Goal: Task Accomplishment & Management: Use online tool/utility

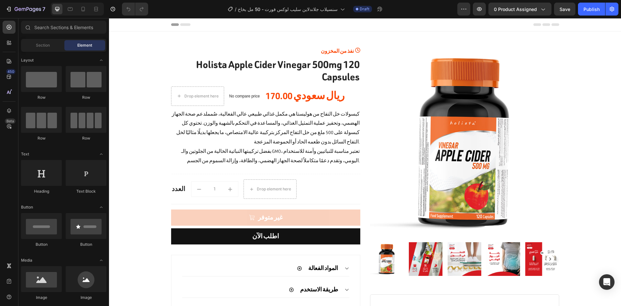
click at [431, 145] on img at bounding box center [464, 142] width 189 height 189
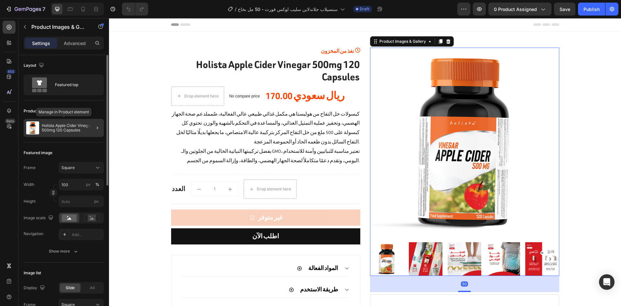
click at [72, 129] on p "Holista Apple Cider Vinegar 500mg 120 Capsules" at bounding box center [72, 127] width 60 height 9
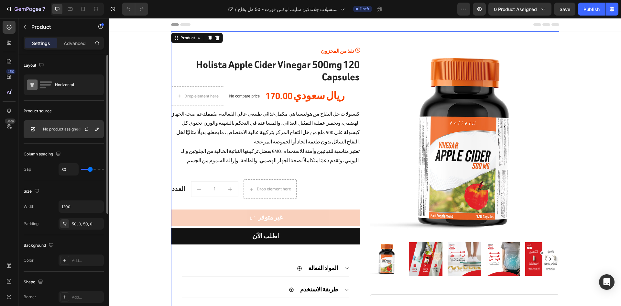
click at [77, 131] on div at bounding box center [89, 128] width 28 height 17
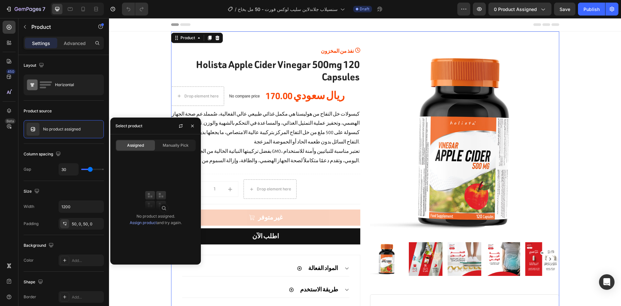
click at [146, 221] on link "Assign product" at bounding box center [143, 222] width 27 height 5
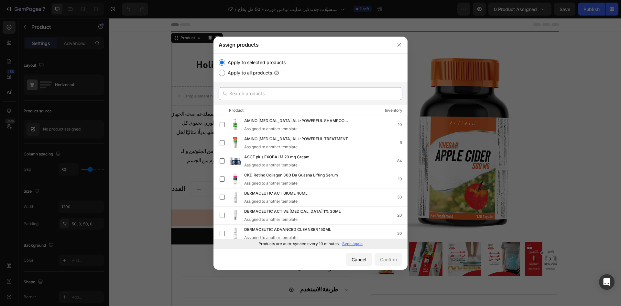
click at [316, 99] on input "text" at bounding box center [311, 93] width 184 height 13
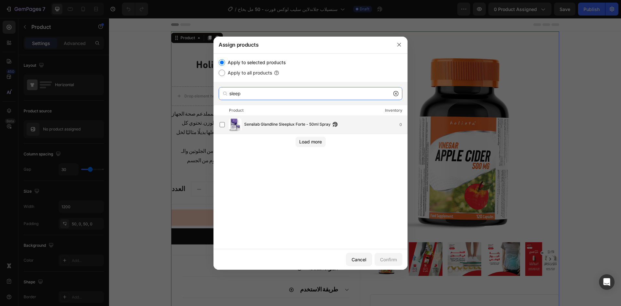
type input "sleep"
click at [291, 127] on span "Sensilab Glandline Sleeplux Forte - 50ml Spray" at bounding box center [287, 124] width 86 height 7
click at [387, 262] on div "Confirm" at bounding box center [388, 259] width 17 height 7
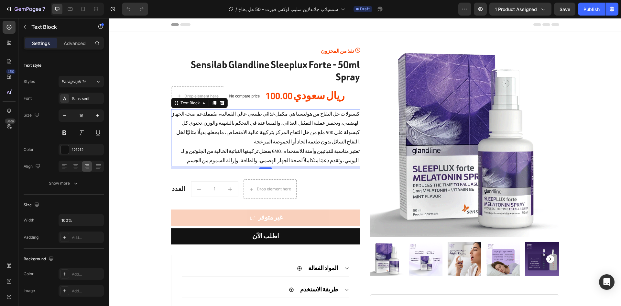
click at [301, 147] on p "بفضل تركيبتها النباتية الخالية من الجلوتين والـ GMO، تعتبر مناسبة للنباتيين وآم…" at bounding box center [266, 156] width 188 height 19
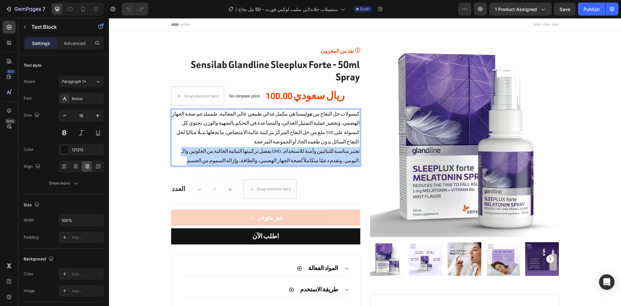
click at [301, 147] on p "بفضل تركيبتها النباتية الخالية من الجلوتين والـ GMO، تعتبر مناسبة للنباتيين وآم…" at bounding box center [266, 156] width 188 height 19
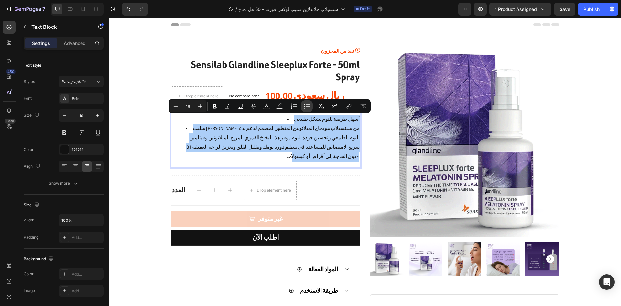
click at [304, 104] on icon "Editor contextual toolbar" at bounding box center [307, 106] width 6 height 6
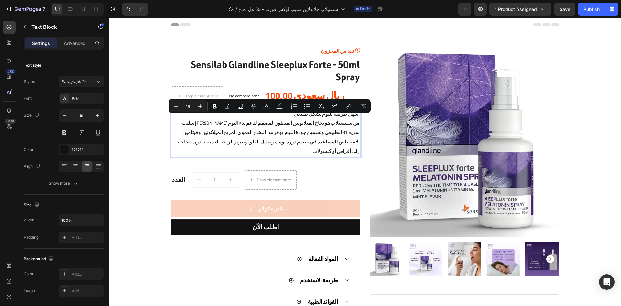
click at [299, 135] on p "سليب لوكس فورتي من سينسيلاب هو بخاخ الميلاتونين المتطور المصمم لدعم بدء النوم ا…" at bounding box center [266, 137] width 188 height 37
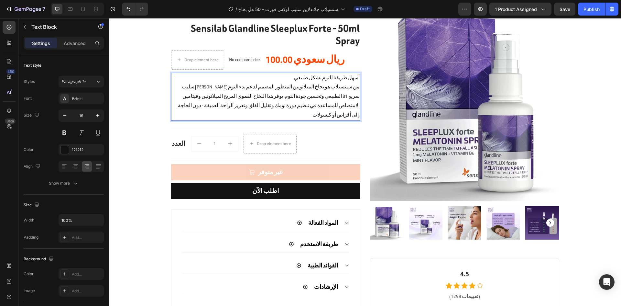
scroll to position [119, 0]
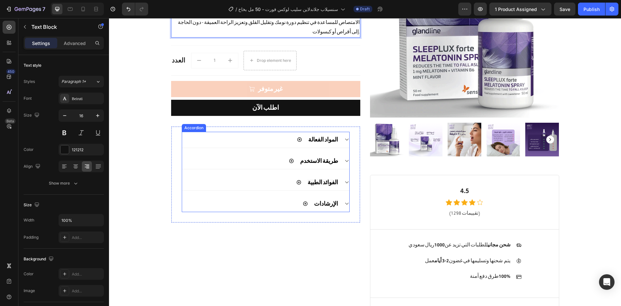
click at [342, 133] on div "المواد الفعالة" at bounding box center [265, 140] width 167 height 16
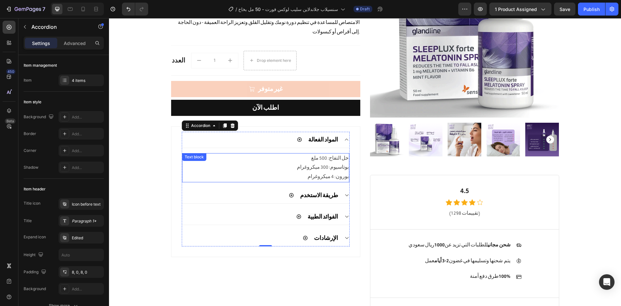
click at [330, 163] on p "بوتاسيوم: 300 ميكروغرام" at bounding box center [266, 167] width 166 height 9
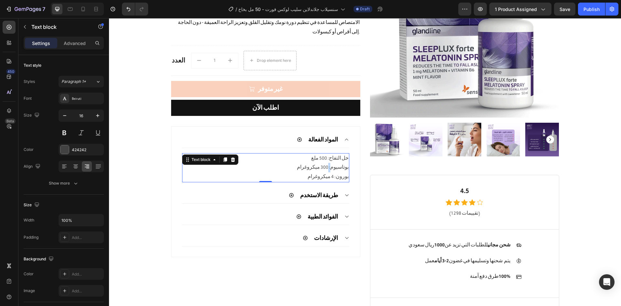
click at [330, 163] on p "بوتاسيوم: 300 ميكروغرام" at bounding box center [266, 167] width 166 height 9
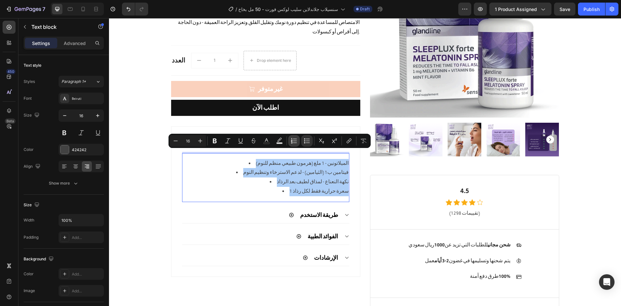
click at [296, 146] on button "Numbered List" at bounding box center [294, 141] width 12 height 12
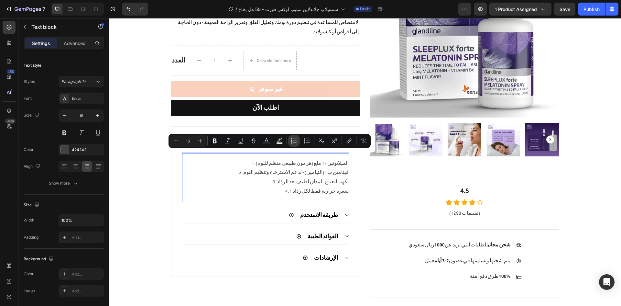
click at [297, 143] on icon "Editor contextual toolbar" at bounding box center [295, 142] width 4 height 0
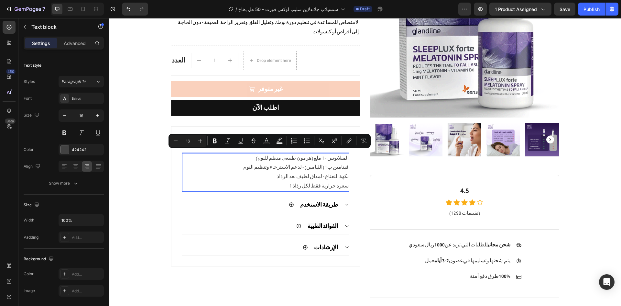
click at [302, 172] on p "نكهة النعناع - لمذاق لطيف بعد الرذاذ" at bounding box center [266, 176] width 166 height 9
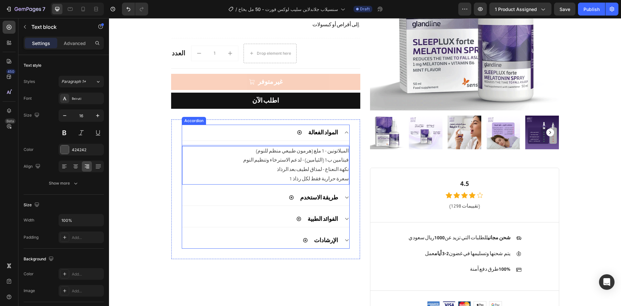
scroll to position [127, 0]
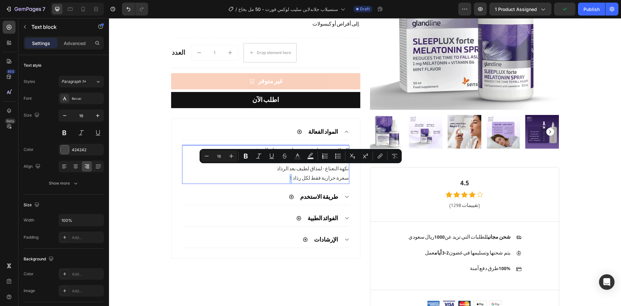
click at [300, 174] on p "1 سعرة حرارية فقط لكل رذاذ" at bounding box center [266, 178] width 166 height 9
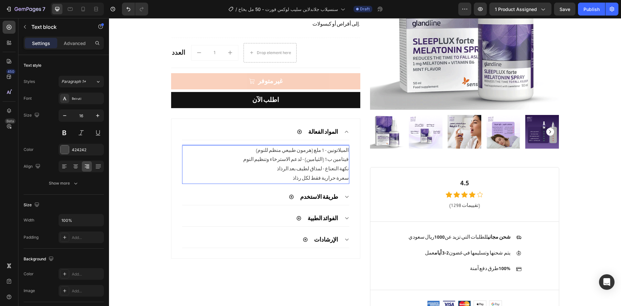
click at [325, 174] on p "سعرة حرارية فقط لكل رذاذ" at bounding box center [266, 178] width 166 height 9
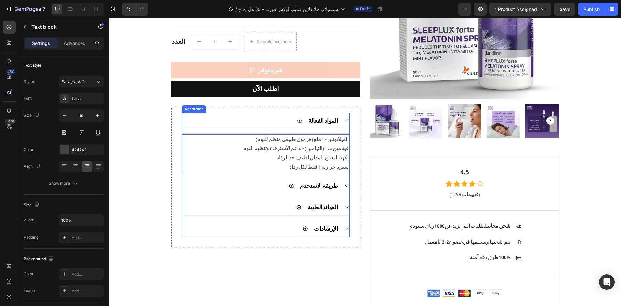
scroll to position [139, 0]
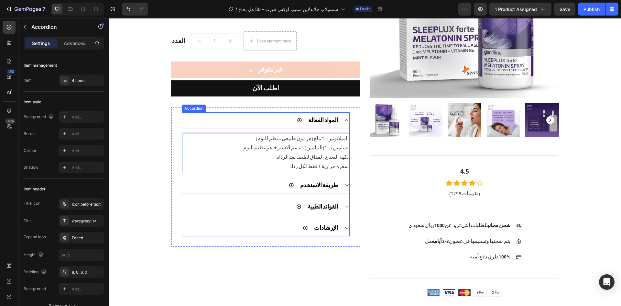
click at [340, 177] on div "طريقة الاستخدم" at bounding box center [265, 185] width 167 height 16
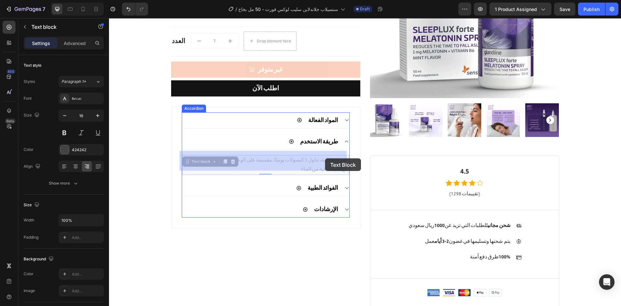
drag, startPoint x: 330, startPoint y: 162, endPoint x: 326, endPoint y: 159, distance: 5.1
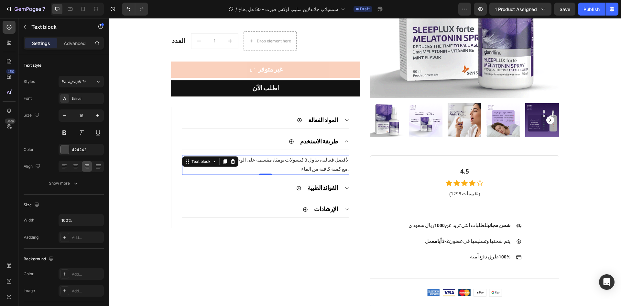
click at [326, 159] on p "لأفضل فعالية، تناول 3 كبسولات يوميًا، مقسمة على الوجبات الرئيسية (بعد الأكل)، م…" at bounding box center [266, 165] width 166 height 19
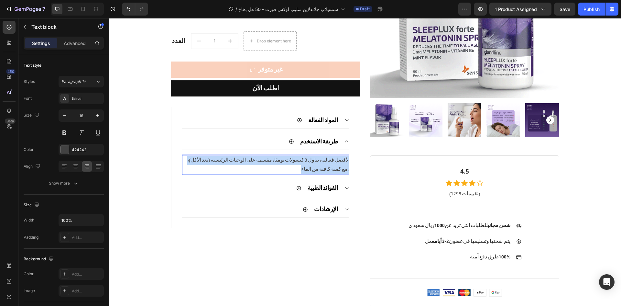
click at [326, 159] on p "لأفضل فعالية، تناول 3 كبسولات يوميًا، مقسمة على الوجبات الرئيسية (بعد الأكل)، م…" at bounding box center [266, 165] width 166 height 19
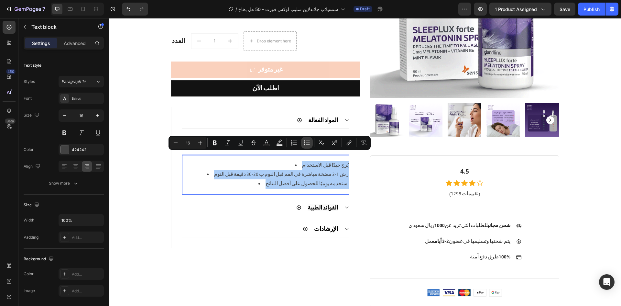
click at [309, 144] on icon "Editor contextual toolbar" at bounding box center [307, 143] width 6 height 6
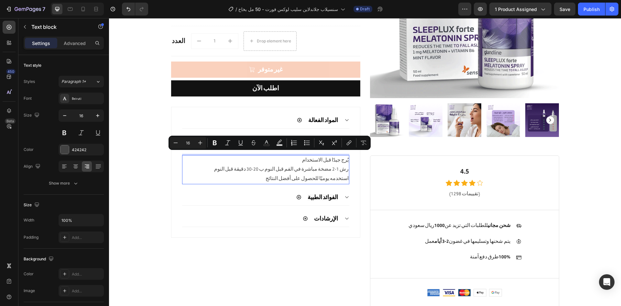
click at [311, 165] on p "رش 1-2 مضخة مباشرة في الفم قبل النوم ب 20-30 دقيقة قبل النوم" at bounding box center [266, 169] width 166 height 9
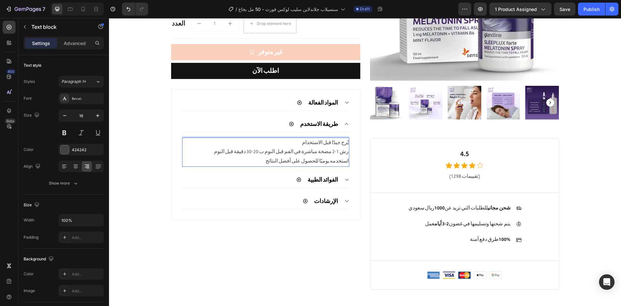
scroll to position [157, 0]
click at [337, 172] on div "الفوائد الطبية" at bounding box center [265, 180] width 167 height 16
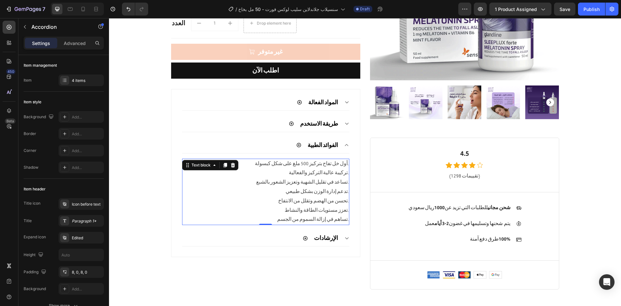
click at [310, 178] on p "تساعد في تقليل الشهية وتعزيز الشعور بالشبع." at bounding box center [266, 182] width 166 height 9
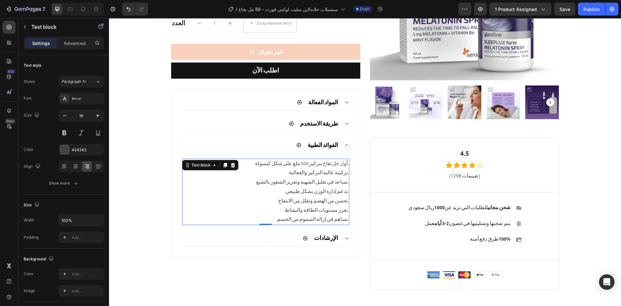
click at [310, 178] on p "تساعد في تقليل الشهية وتعزيز الشعور بالشبع." at bounding box center [266, 182] width 166 height 9
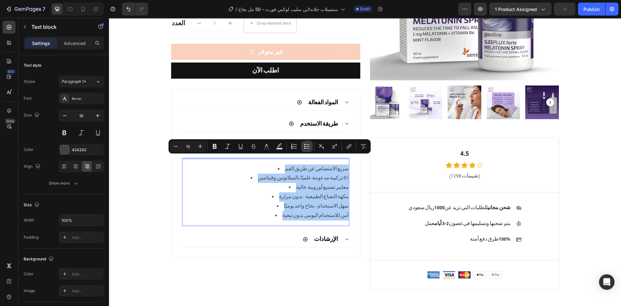
click at [303, 147] on button "Bulleted List" at bounding box center [307, 146] width 12 height 12
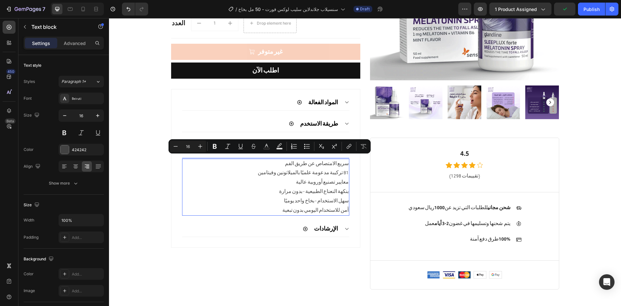
click at [306, 178] on p "معايير تصنيع أوروبية عالية" at bounding box center [266, 182] width 166 height 9
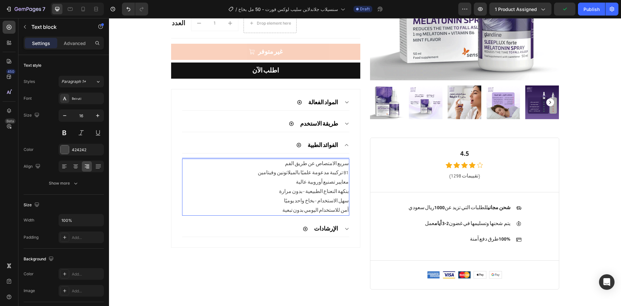
scroll to position [179, 0]
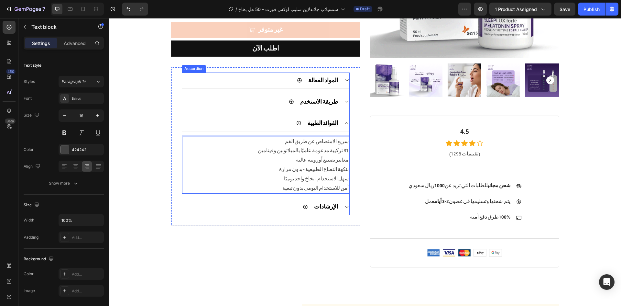
click at [339, 199] on div "الإرشادات" at bounding box center [265, 207] width 167 height 16
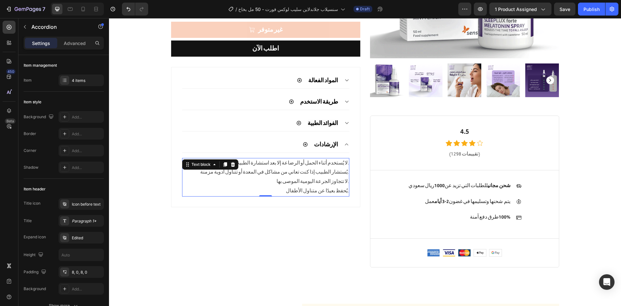
click at [326, 177] on p "لا تتجاوز الجرعة اليومية الموصى بها." at bounding box center [266, 181] width 166 height 9
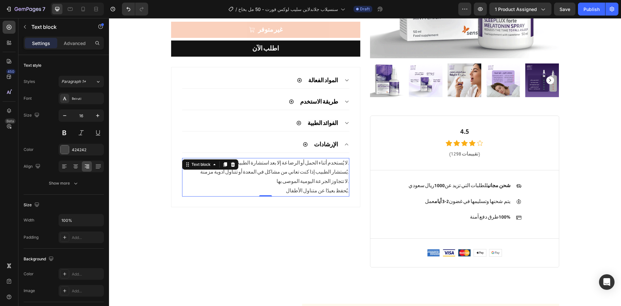
click at [326, 177] on p "لا تتجاوز الجرعة اليومية الموصى بها." at bounding box center [266, 181] width 166 height 9
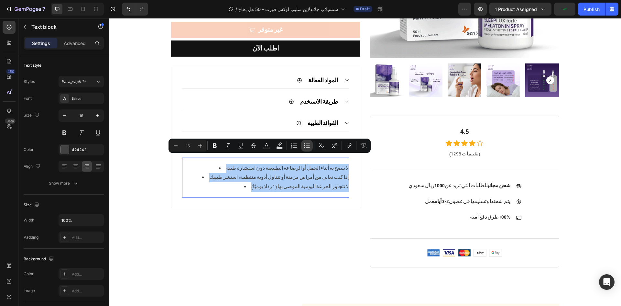
click at [308, 147] on icon "Editor contextual toolbar" at bounding box center [307, 145] width 6 height 6
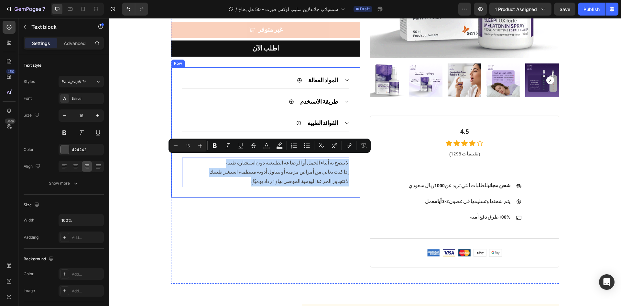
click at [322, 203] on div "نفذ من المخزون (P) Stock Counter Sensilab Glandline Sleeplux Forte - 50ml Spray…" at bounding box center [265, 68] width 189 height 398
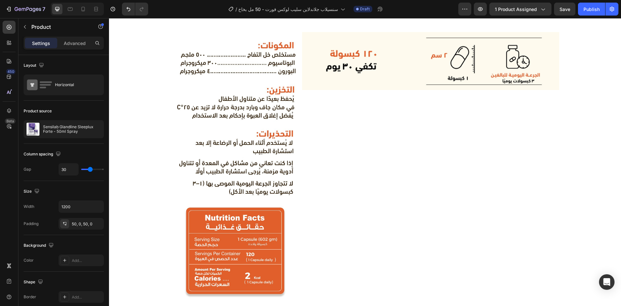
scroll to position [450, 0]
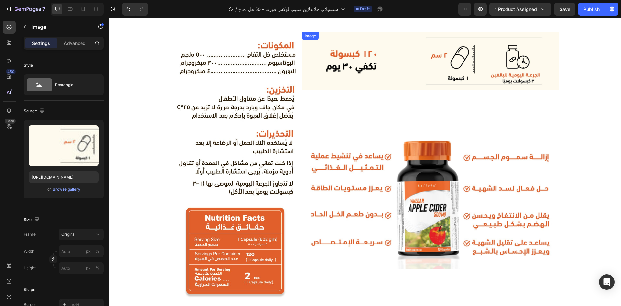
click at [404, 71] on img at bounding box center [430, 61] width 257 height 58
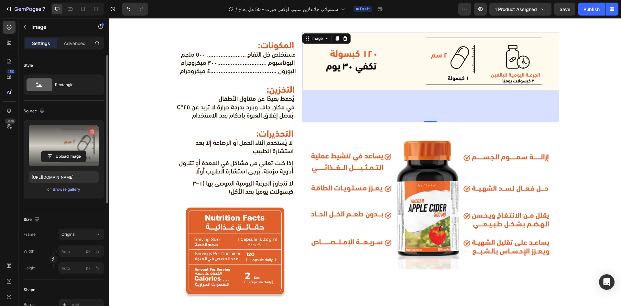
click at [90, 129] on icon "button" at bounding box center [92, 132] width 6 height 6
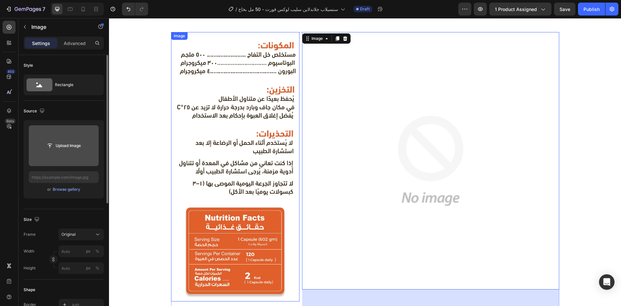
click at [191, 96] on img at bounding box center [235, 166] width 129 height 269
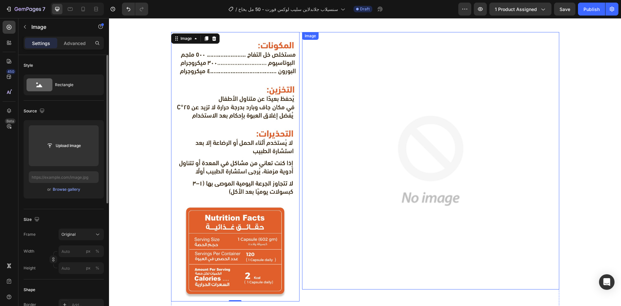
click at [347, 105] on img at bounding box center [430, 160] width 257 height 257
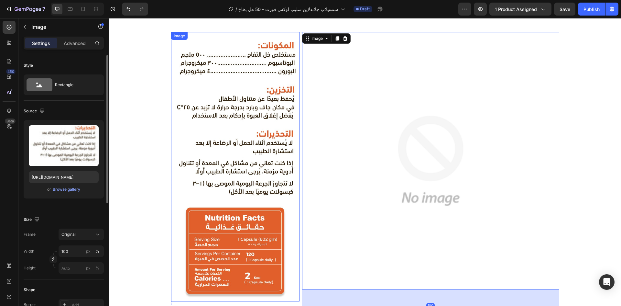
click at [245, 105] on img at bounding box center [235, 166] width 129 height 269
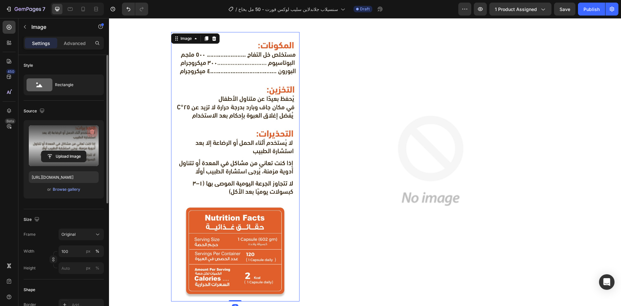
click at [91, 131] on icon "button" at bounding box center [92, 132] width 6 height 6
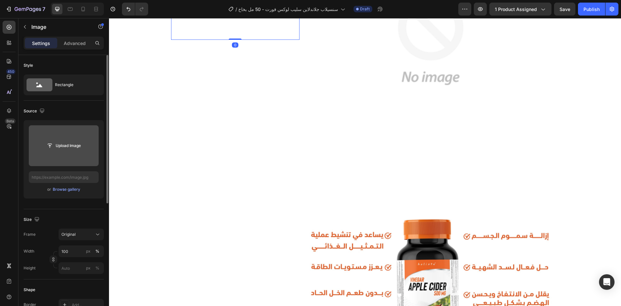
scroll to position [576, 0]
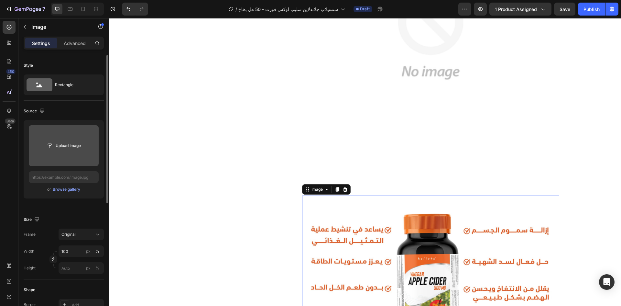
click at [392, 207] on img at bounding box center [430, 269] width 257 height 147
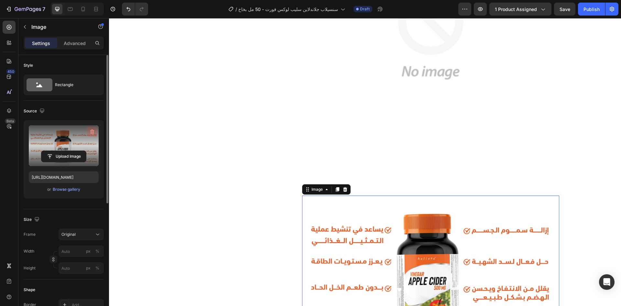
click at [91, 131] on icon "button" at bounding box center [92, 131] width 4 height 5
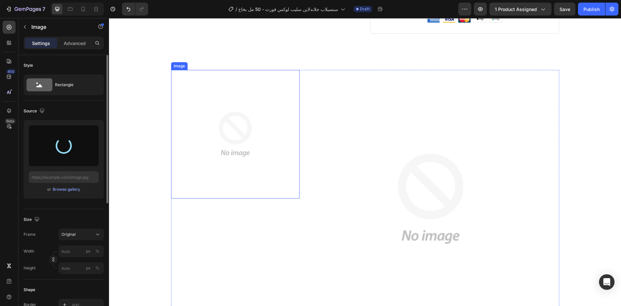
scroll to position [434, 0]
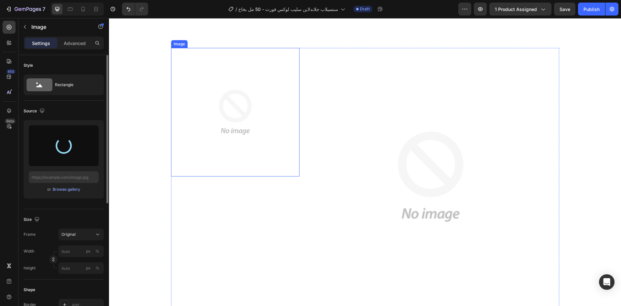
type input "https://cdn.shopify.com/s/files/1/0914/8684/7268/files/gempages_545832799098111…"
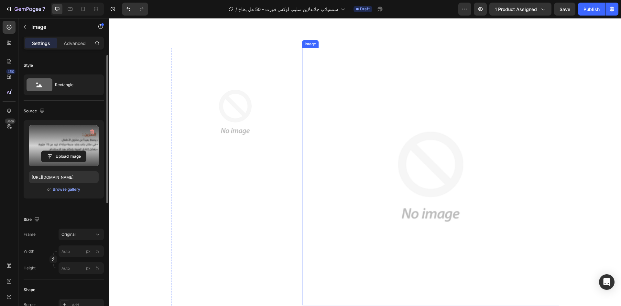
click at [397, 154] on img at bounding box center [430, 176] width 257 height 257
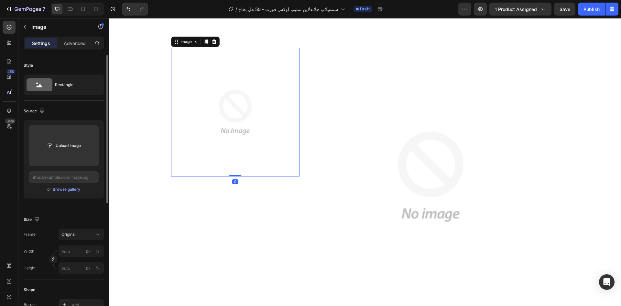
click at [221, 121] on img at bounding box center [235, 112] width 129 height 129
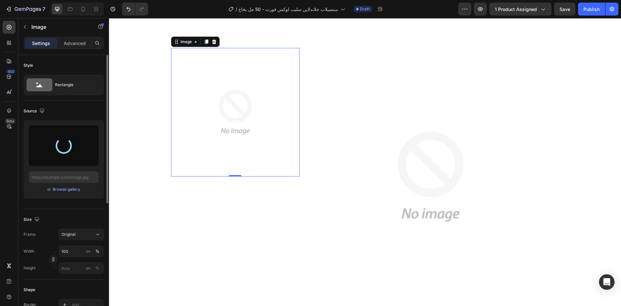
type input "https://cdn.shopify.com/s/files/1/0914/8684/7268/files/gempages_545832799098111…"
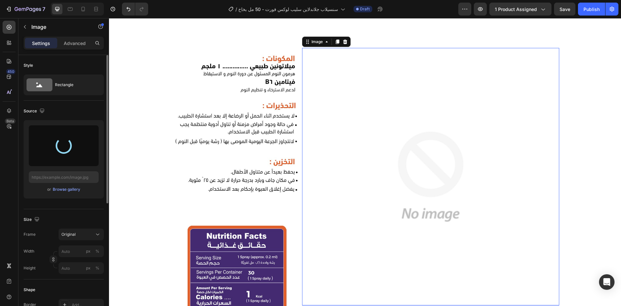
drag, startPoint x: 279, startPoint y: 149, endPoint x: 62, endPoint y: 149, distance: 216.5
click at [62, 149] on div at bounding box center [63, 145] width 17 height 17
type input "https://cdn.shopify.com/s/files/1/0914/8684/7268/files/gempages_545832799098111…"
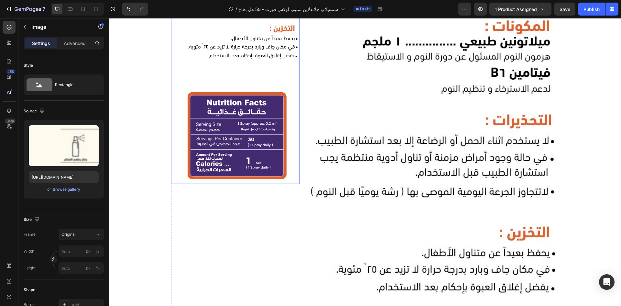
scroll to position [568, 0]
click at [450, 127] on img at bounding box center [430, 274] width 257 height 539
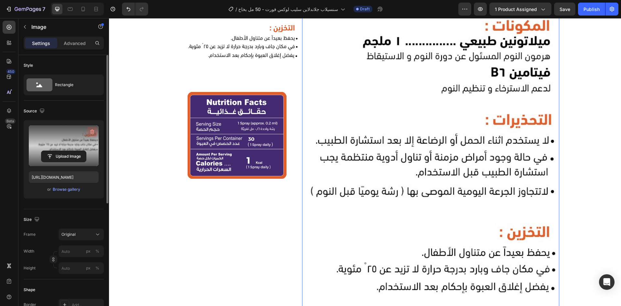
click at [91, 130] on icon "button" at bounding box center [92, 131] width 4 height 5
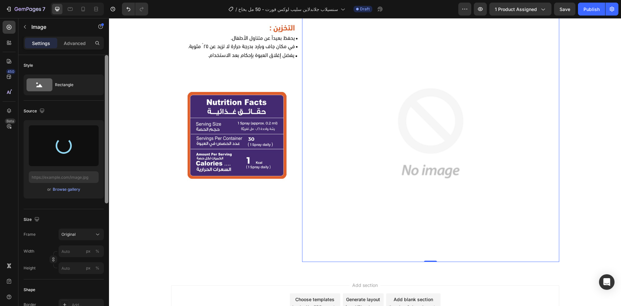
type input "https://cdn.shopify.com/s/files/1/0914/8684/7268/files/gempages_545832799098111…"
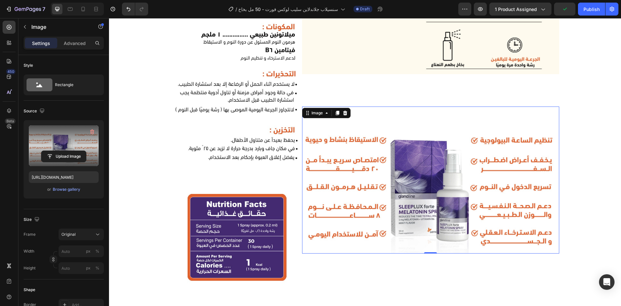
scroll to position [466, 0]
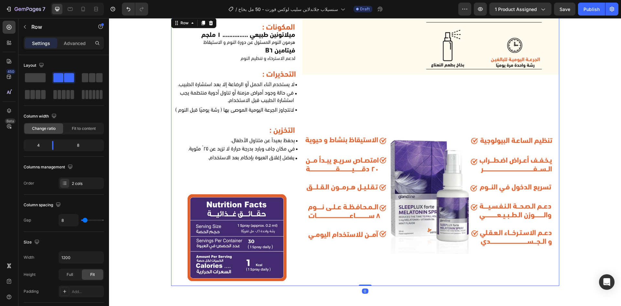
click at [368, 88] on div "Image Image" at bounding box center [430, 151] width 257 height 269
click at [338, 93] on div "Image Image" at bounding box center [430, 151] width 257 height 269
click at [330, 140] on img at bounding box center [430, 180] width 257 height 147
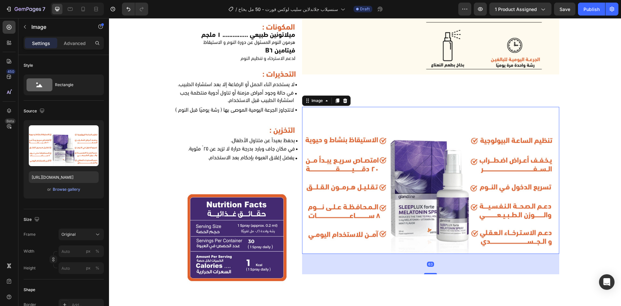
drag, startPoint x: 427, startPoint y: 252, endPoint x: 420, endPoint y: 274, distance: 21.9
click at [420, 254] on div "63" at bounding box center [430, 254] width 257 height 0
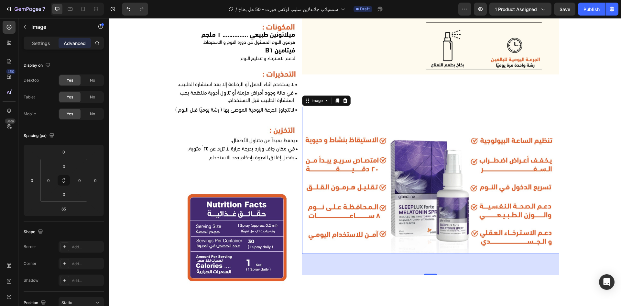
type input "0"
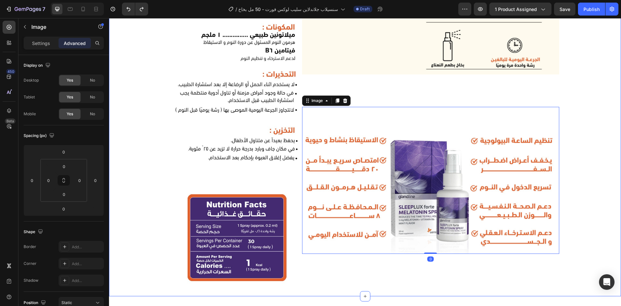
click at [588, 206] on div "Image Image Image 0 Row" at bounding box center [365, 151] width 512 height 269
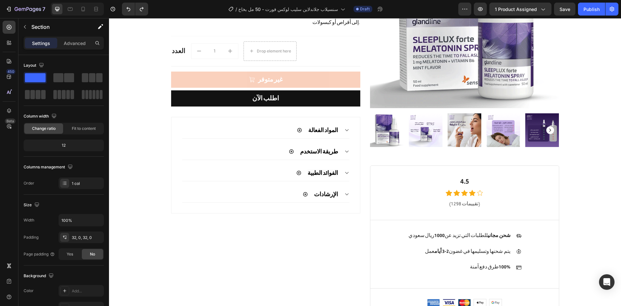
scroll to position [0, 0]
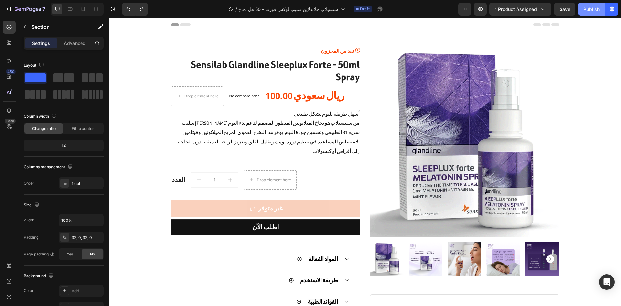
click at [597, 6] on div "Publish" at bounding box center [592, 9] width 16 height 7
click at [31, 13] on button "7" at bounding box center [26, 9] width 46 height 13
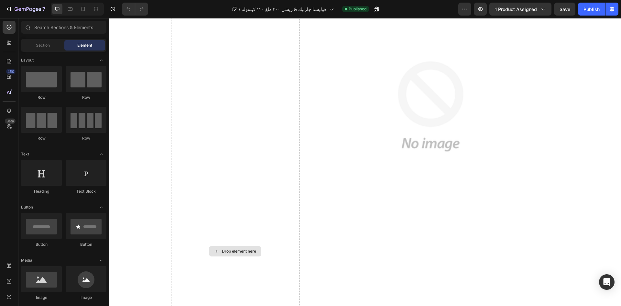
scroll to position [524, 0]
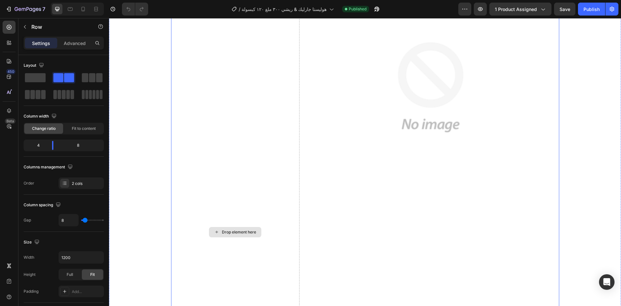
click at [219, 167] on div "Drop element here" at bounding box center [235, 232] width 129 height 547
click at [209, 237] on div "Drop element here" at bounding box center [235, 232] width 129 height 547
click at [218, 235] on div "Drop element here" at bounding box center [235, 232] width 52 height 10
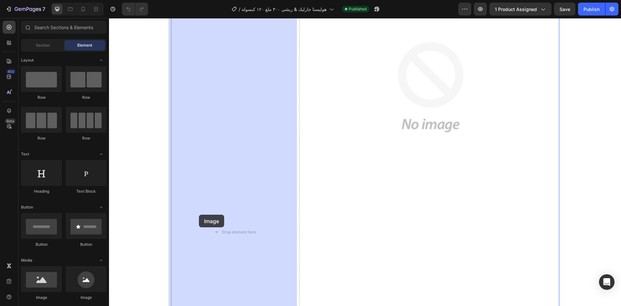
drag, startPoint x: 146, startPoint y: 291, endPoint x: 183, endPoint y: 219, distance: 81.2
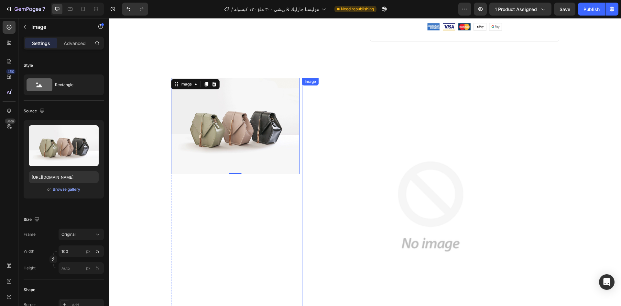
scroll to position [404, 0]
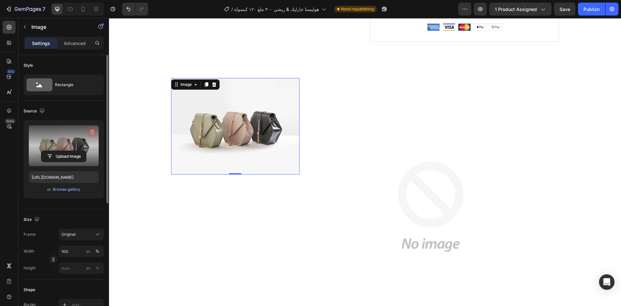
click at [93, 132] on icon "button" at bounding box center [93, 132] width 1 height 2
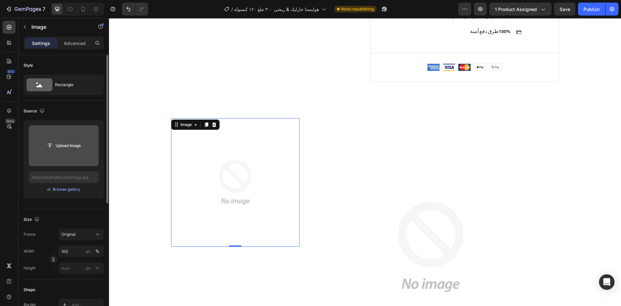
scroll to position [364, 0]
click at [192, 168] on img at bounding box center [235, 182] width 129 height 129
click at [70, 155] on input "file" at bounding box center [64, 145] width 70 height 41
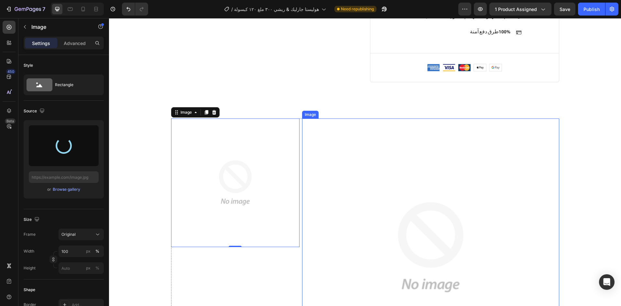
type input "[URL][DOMAIN_NAME]"
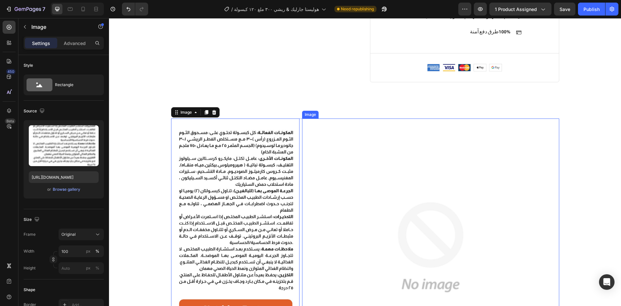
click at [384, 175] on img at bounding box center [430, 246] width 257 height 257
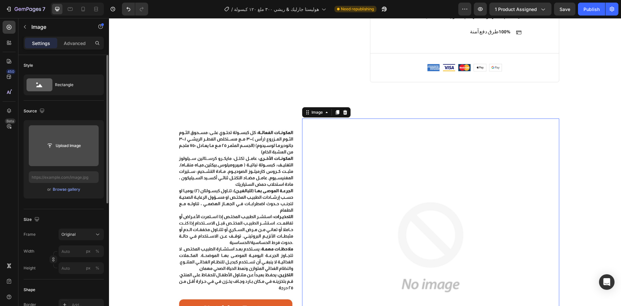
click at [65, 162] on input "file" at bounding box center [64, 145] width 70 height 41
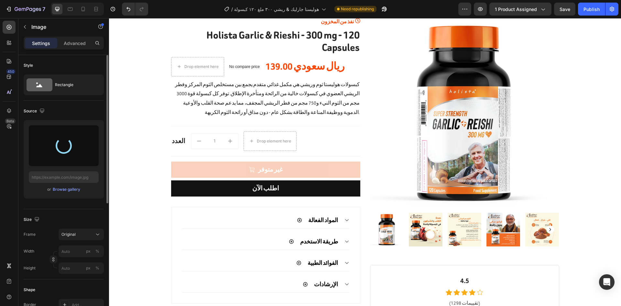
scroll to position [29, 0]
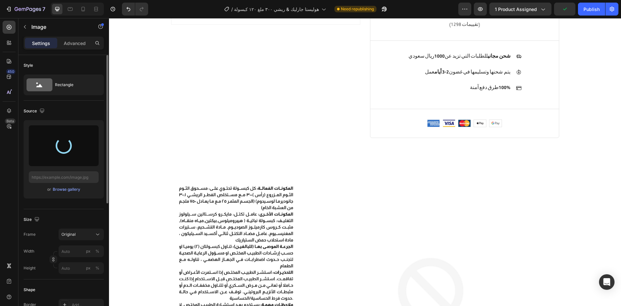
type input "[URL][DOMAIN_NAME]"
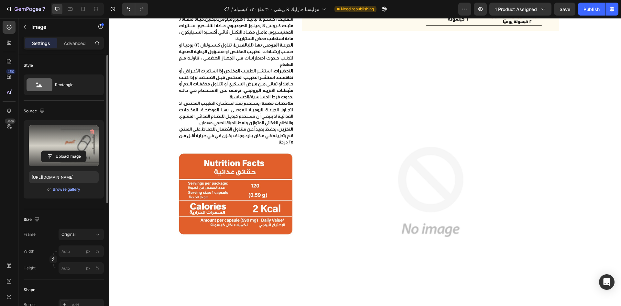
scroll to position [511, 0]
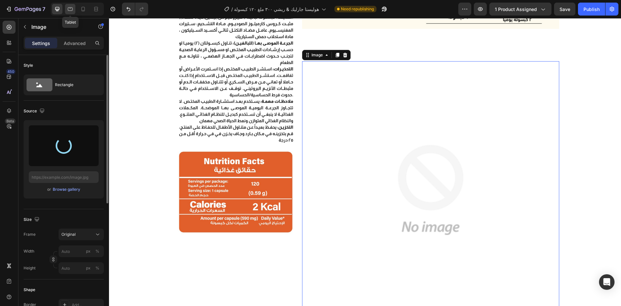
type input "[URL][DOMAIN_NAME]"
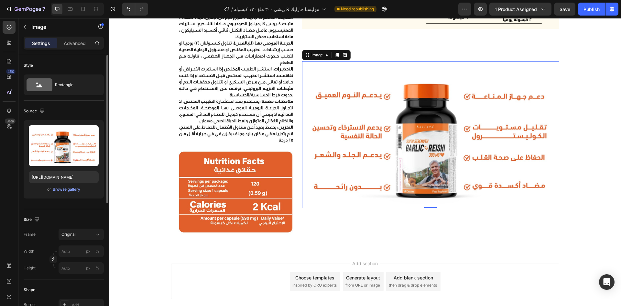
scroll to position [549, 0]
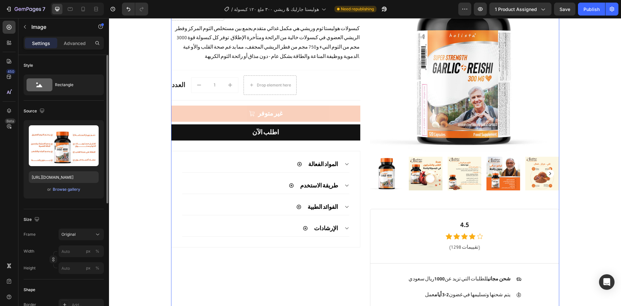
click at [345, 251] on div "نفذ من المخزون (P) Stock Counter Holista Garlic & Rieshi - 300 mg - 120 Capsule…" at bounding box center [265, 161] width 189 height 398
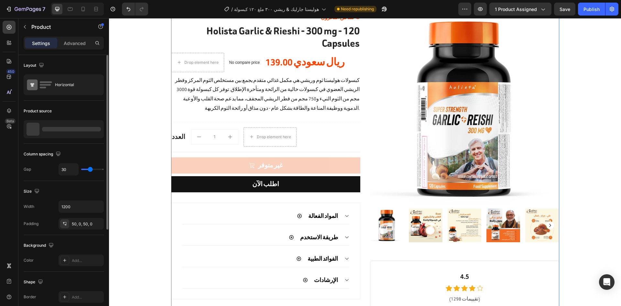
scroll to position [33, 0]
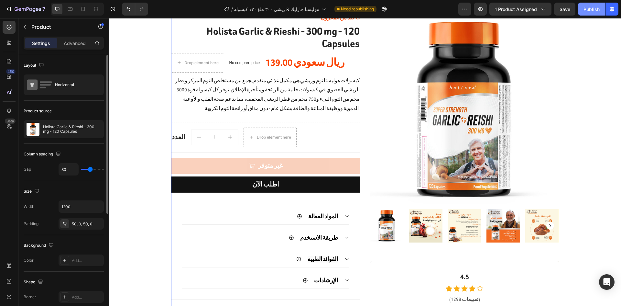
click at [591, 6] on div "Publish" at bounding box center [592, 9] width 16 height 7
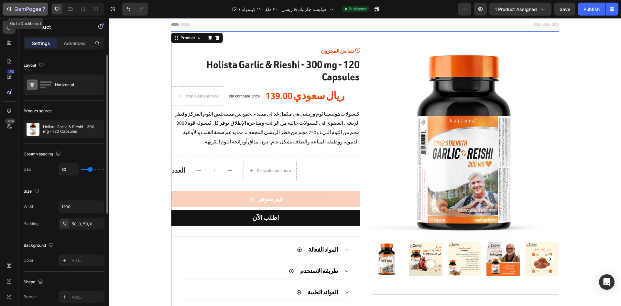
click at [21, 11] on icon "button" at bounding box center [28, 10] width 27 height 6
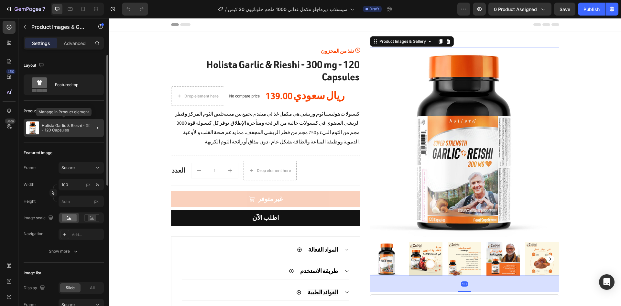
click at [56, 135] on div "Holista Garlic & Rieshi - 300 mg - 120 Capsules" at bounding box center [64, 128] width 80 height 18
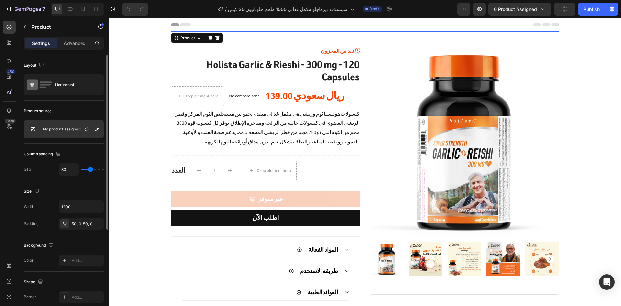
click at [73, 134] on div "No product assigned" at bounding box center [64, 129] width 80 height 18
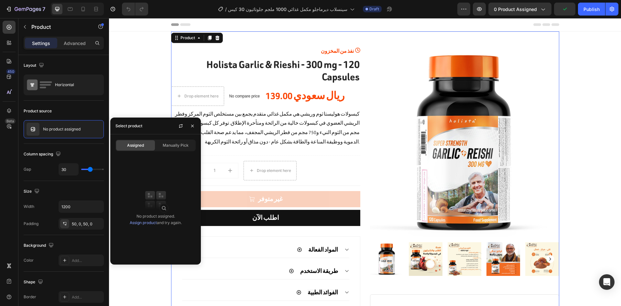
click at [144, 221] on link "Assign product" at bounding box center [143, 222] width 27 height 5
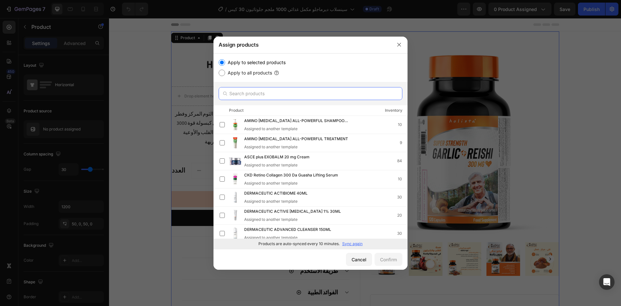
click at [267, 92] on input "text" at bounding box center [311, 93] width 184 height 13
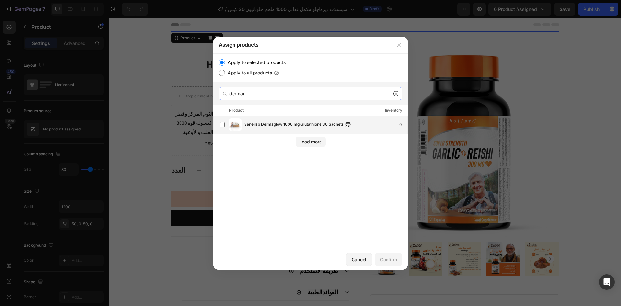
type input "dermag"
click at [266, 132] on div "Seneilab Dermaglow 1000 mg Glutathione 30 Sachets 0" at bounding box center [311, 125] width 194 height 18
click at [394, 260] on div "Confirm" at bounding box center [388, 259] width 17 height 7
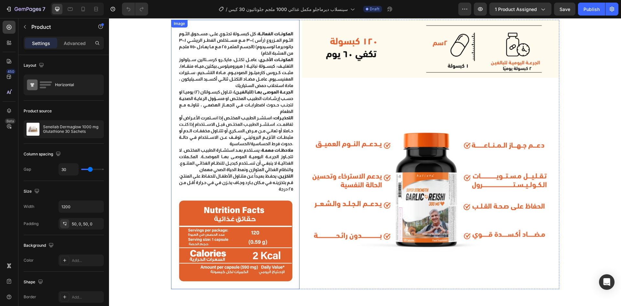
scroll to position [439, 0]
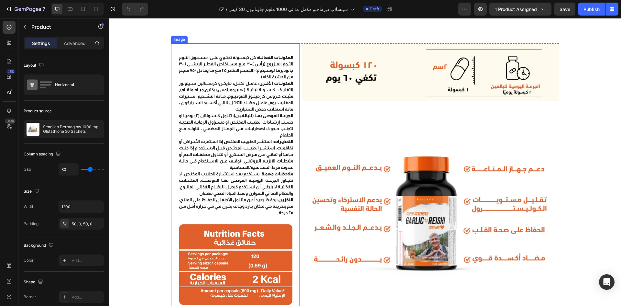
click at [260, 99] on img at bounding box center [235, 177] width 129 height 269
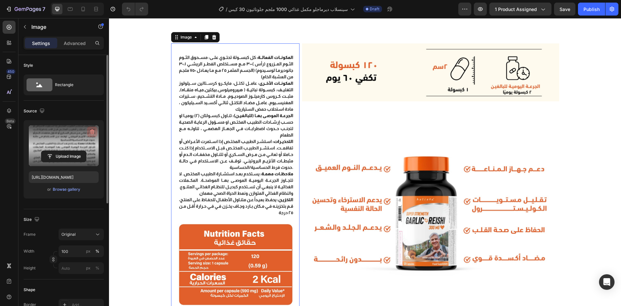
click at [90, 131] on icon "button" at bounding box center [92, 132] width 6 height 6
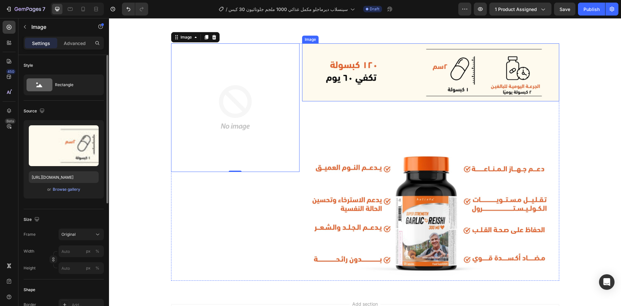
click at [356, 69] on img at bounding box center [430, 72] width 257 height 58
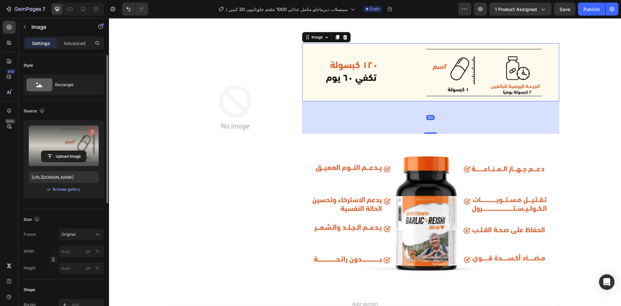
click at [91, 133] on icon "button" at bounding box center [92, 132] width 6 height 6
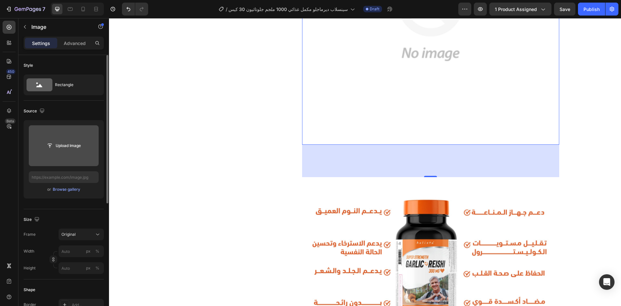
scroll to position [596, 0]
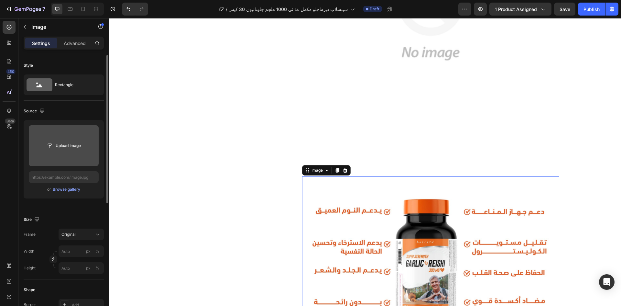
click at [403, 234] on img at bounding box center [430, 249] width 257 height 147
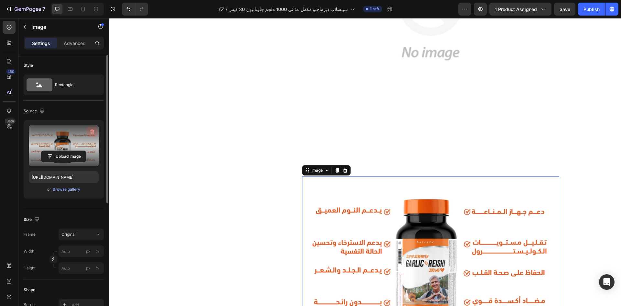
click at [91, 134] on icon "button" at bounding box center [92, 132] width 6 height 6
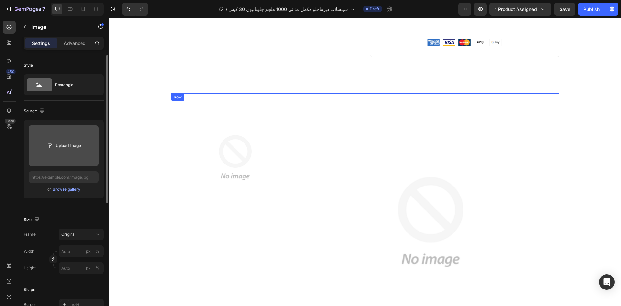
scroll to position [389, 0]
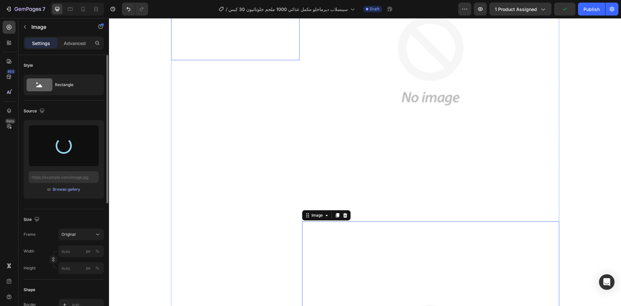
type input "[URL][DOMAIN_NAME]"
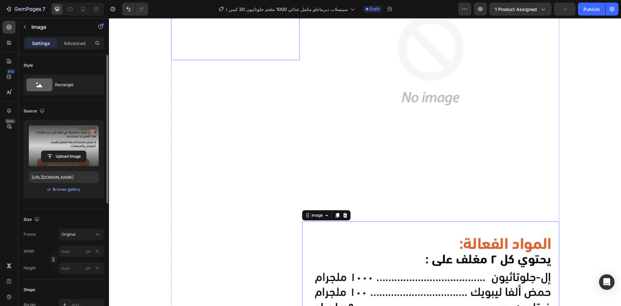
scroll to position [620, 0]
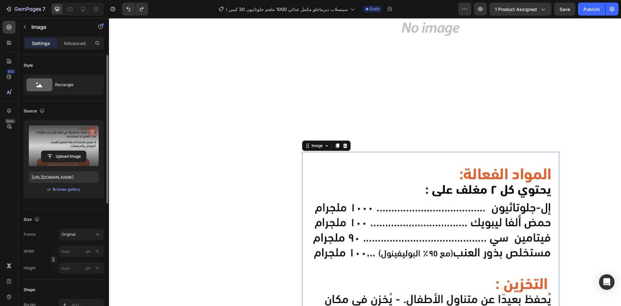
click at [91, 130] on icon "button" at bounding box center [92, 132] width 6 height 6
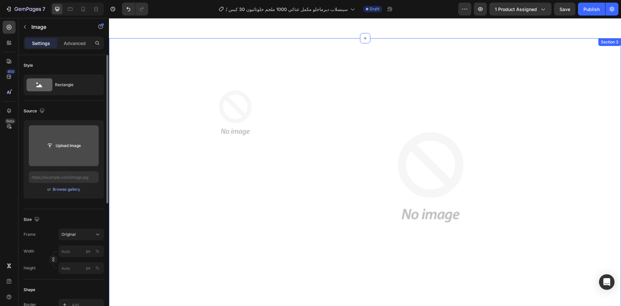
scroll to position [429, 0]
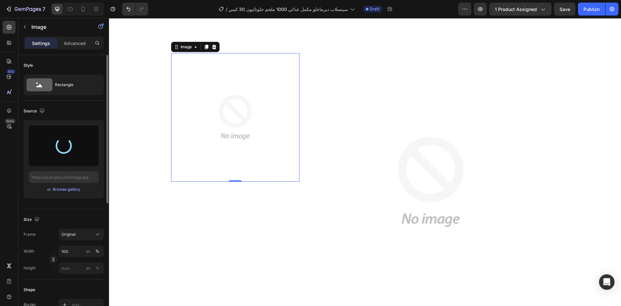
type input "[URL][DOMAIN_NAME]"
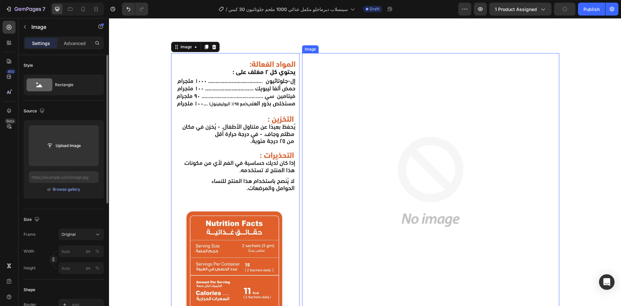
click at [383, 120] on img at bounding box center [430, 181] width 257 height 257
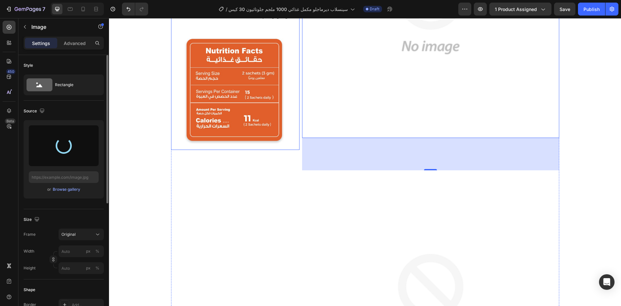
scroll to position [603, 0]
type input "[URL][DOMAIN_NAME]"
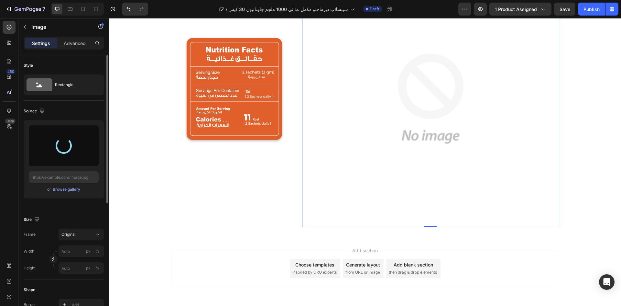
type input "[URL][DOMAIN_NAME]"
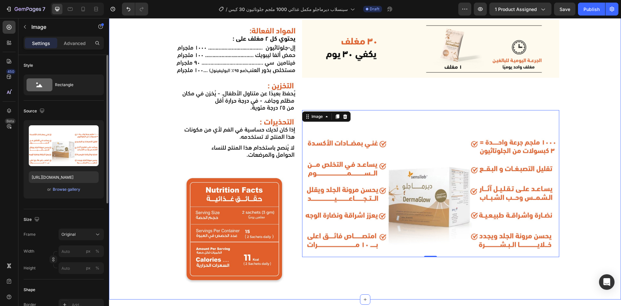
scroll to position [458, 0]
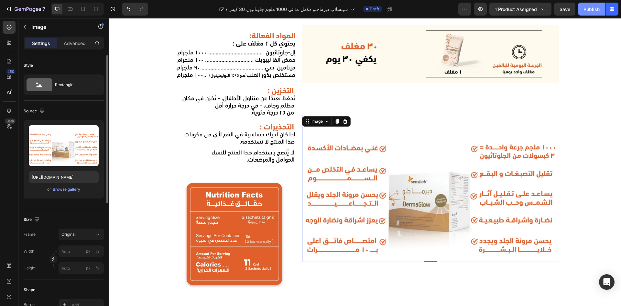
click at [595, 5] on button "Publish" at bounding box center [591, 9] width 27 height 13
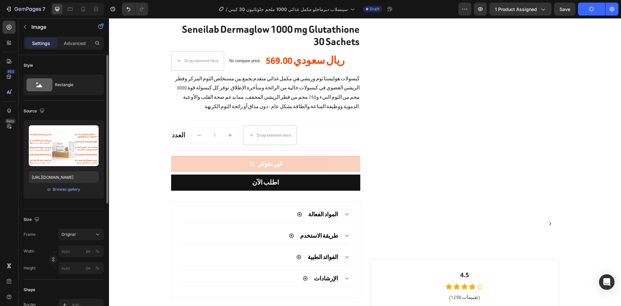
scroll to position [34, 0]
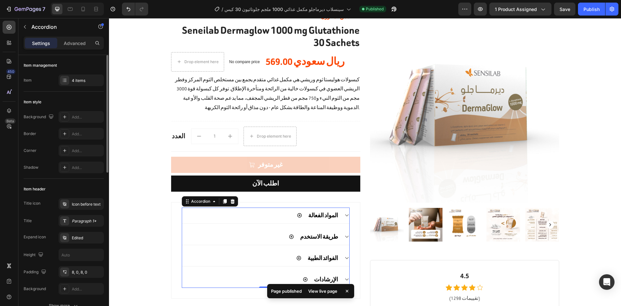
click at [336, 213] on div "المواد الفعالة" at bounding box center [323, 215] width 32 height 11
click at [339, 218] on div "المواد الفعالة" at bounding box center [265, 215] width 167 height 16
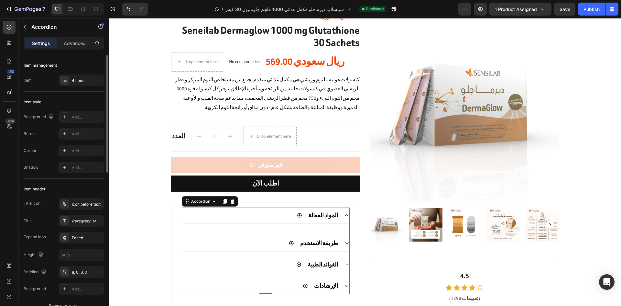
click at [311, 232] on div "المواد الفعالة Text block طريقة الاستخدم الفوائد الطبية الإرشادات" at bounding box center [266, 250] width 168 height 87
click at [323, 226] on div "Text block" at bounding box center [265, 227] width 167 height 6
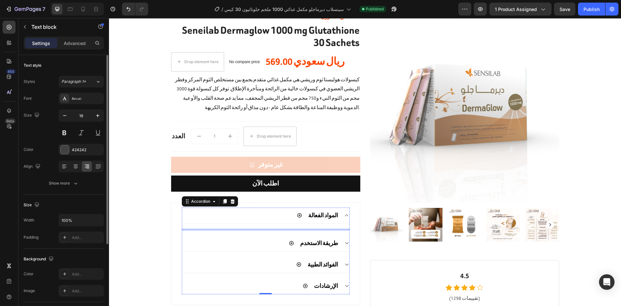
click at [320, 229] on div at bounding box center [265, 229] width 167 height 1
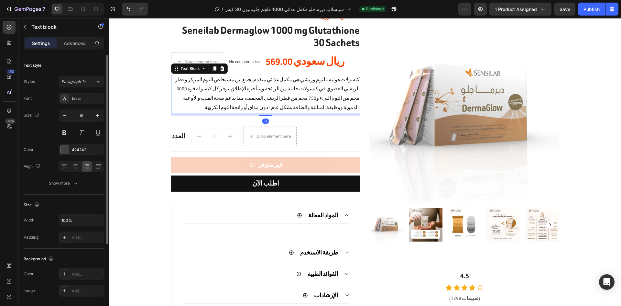
click at [341, 100] on p "كبسولات هوليستا ثوم وريشي هي مكمل غذائي متقدم يجمع بين مستخلص الثوم المركز وفطر…" at bounding box center [266, 93] width 188 height 37
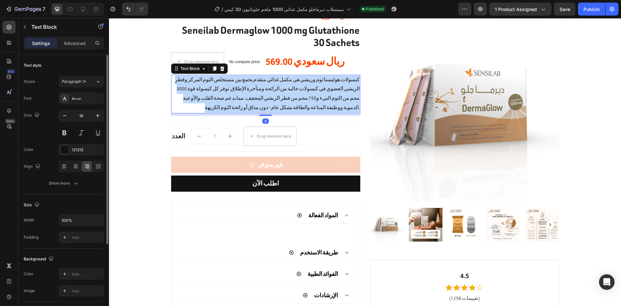
click at [341, 100] on p "كبسولات هوليستا ثوم وريشي هي مكمل غذائي متقدم يجمع بين مستخلص الثوم المركز وفطر…" at bounding box center [266, 93] width 188 height 37
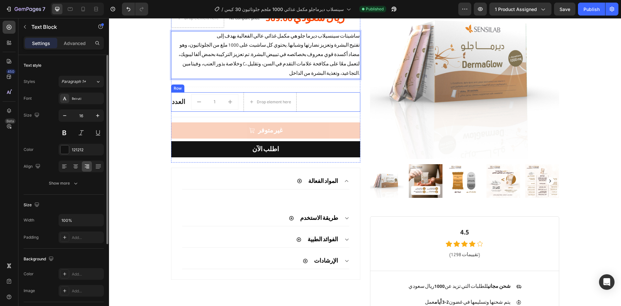
scroll to position [78, 0]
click at [320, 58] on p "تفتيح البشرة وتعزيز نضارتها وشبابها. يحتوي كل ساشيت على 1000 ملغ من الجلوتاثيون…" at bounding box center [266, 59] width 188 height 37
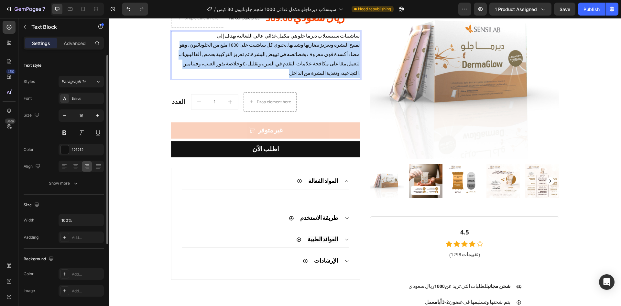
click at [320, 58] on p "تفتيح البشرة وتعزيز نضارتها وشبابها. يحتوي كل ساشيت على 1000 ملغ من الجلوتاثيون…" at bounding box center [266, 59] width 188 height 37
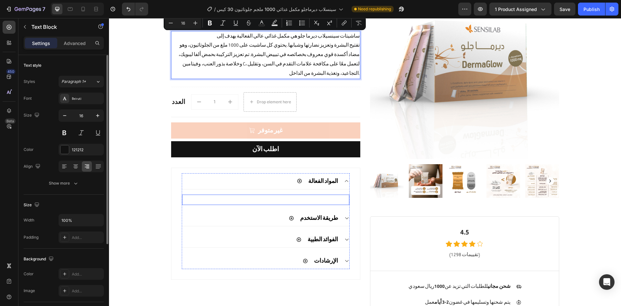
click at [321, 195] on p "Rich Text Editor. Editing area: main" at bounding box center [266, 199] width 166 height 9
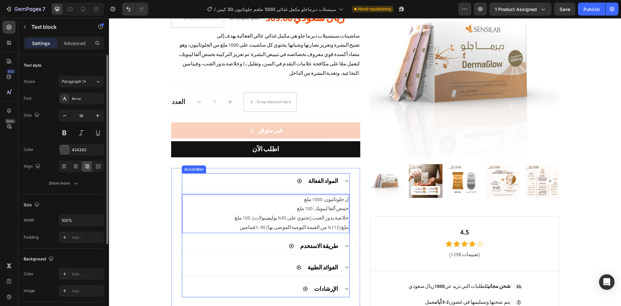
click at [341, 238] on div "طريقة الاستخدم" at bounding box center [265, 246] width 167 height 16
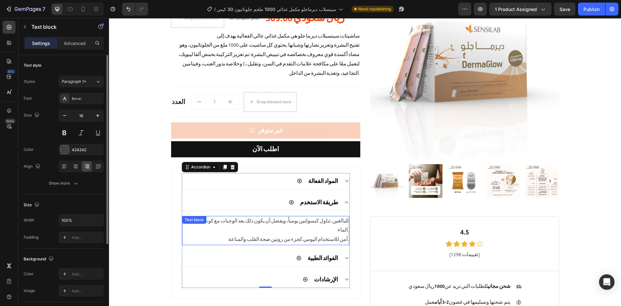
click at [328, 217] on p "للبالغين: تناول كبسولتين يومياً، ويفضل أن يكون ذلك بعد الوجبات مع كوب كامل من ا…" at bounding box center [266, 226] width 166 height 19
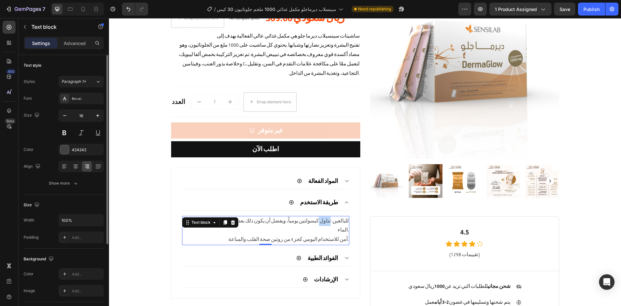
click at [328, 217] on p "للبالغين: تناول كبسولتين يومياً، ويفضل أن يكون ذلك بعد الوجبات مع كوب كامل من ا…" at bounding box center [266, 226] width 166 height 19
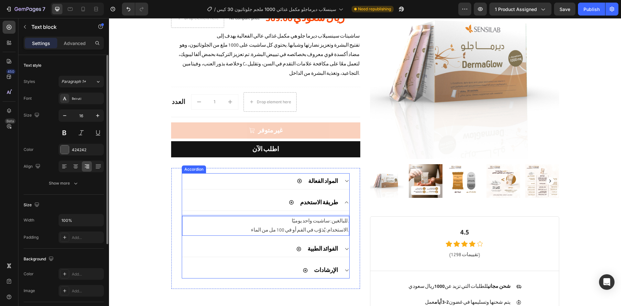
click at [334, 243] on div "الفوائد الطبية" at bounding box center [323, 248] width 32 height 11
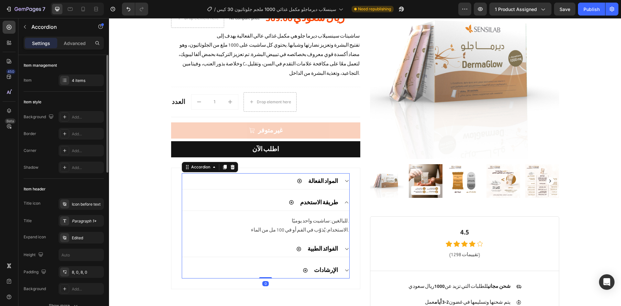
click at [342, 230] on div "المواد الفعالة طريقة الاستخدم للبالغين: ساشيت واحد يوميًا. الاستخدام: يُذوّب في…" at bounding box center [266, 226] width 168 height 106
click at [342, 241] on div "الفوائد الطبية" at bounding box center [265, 249] width 167 height 16
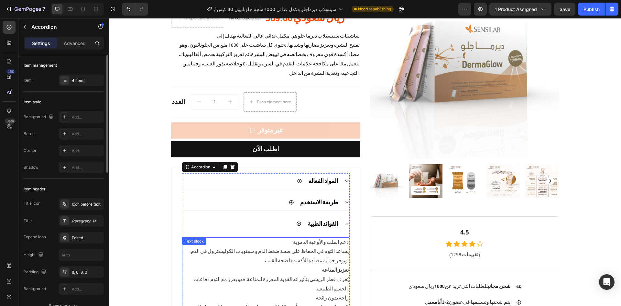
click at [319, 247] on p "يساعد الثوم في الحفاظ على صحة ضغط الدم ومستويات الكوليسترول في الدم، ويوفر حماي…" at bounding box center [266, 256] width 166 height 19
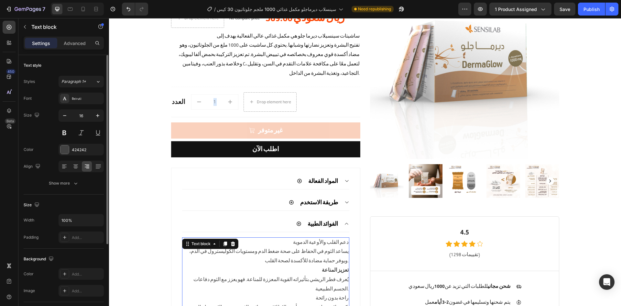
click at [319, 247] on p "يساعد الثوم في الحفاظ على صحة ضغط الدم ومستويات الكوليسترول في الدم، ويوفر حماي…" at bounding box center [266, 256] width 166 height 19
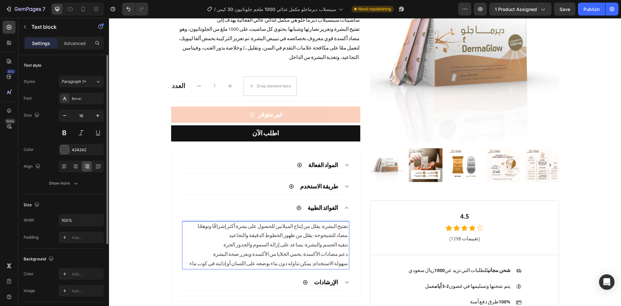
scroll to position [95, 0]
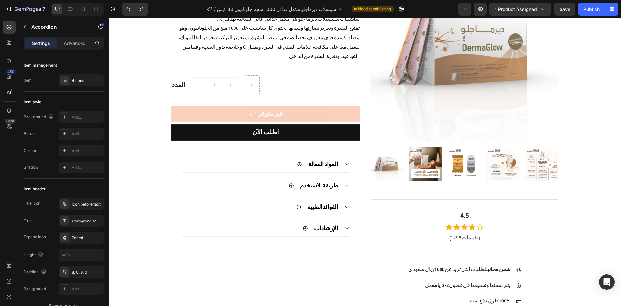
click at [243, 178] on div "طريقة الاستخدم" at bounding box center [265, 186] width 167 height 16
click at [319, 249] on p "الإرشادات" at bounding box center [326, 253] width 24 height 9
click at [345, 251] on icon at bounding box center [346, 253] width 5 height 5
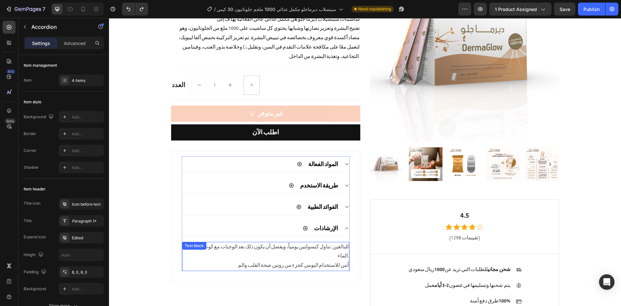
click at [310, 242] on p "للبالغين: تناول كبسولتين يومياً، ويفضل أن يكون ذلك بعد الوجبات مع كوب كامل من ا…" at bounding box center [266, 251] width 166 height 19
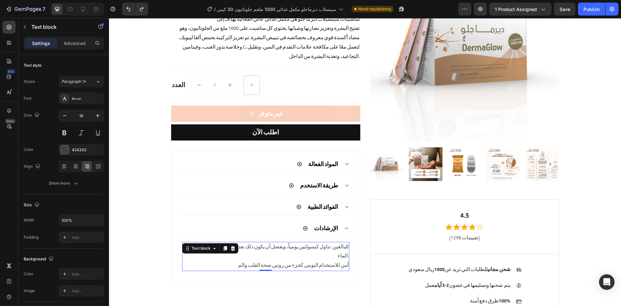
click at [310, 242] on p "للبالغين: تناول كبسولتين يومياً، ويفضل أن يكون ذلك بعد الوجبات مع كوب كامل من ا…" at bounding box center [266, 251] width 166 height 19
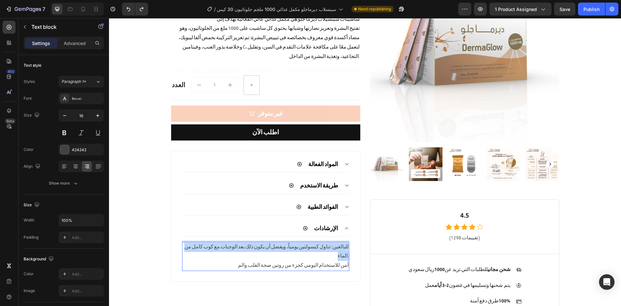
click at [310, 242] on p "للبالغين: تناول كبسولتين يومياً، ويفضل أن يكون ذلك بعد الوجبات مع كوب كامل من ا…" at bounding box center [266, 251] width 166 height 19
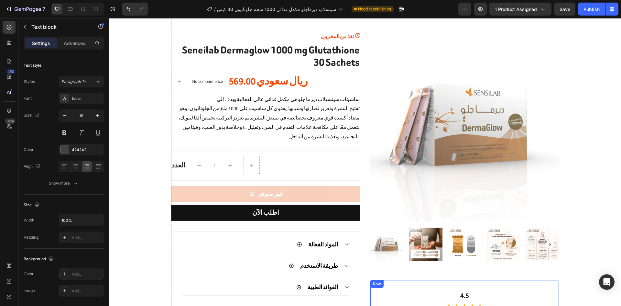
scroll to position [14, 0]
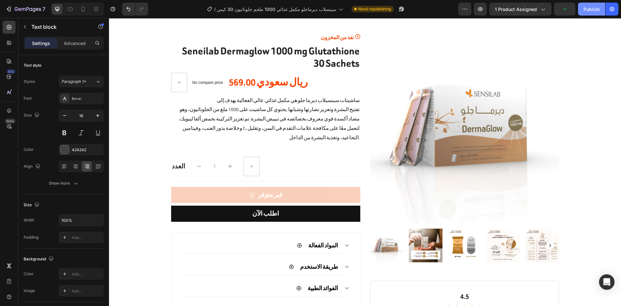
click at [595, 6] on div "Publish" at bounding box center [592, 9] width 16 height 7
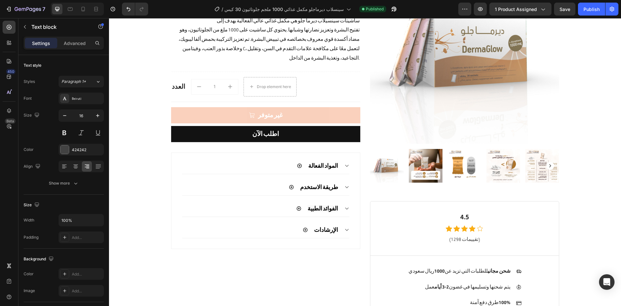
scroll to position [0, 0]
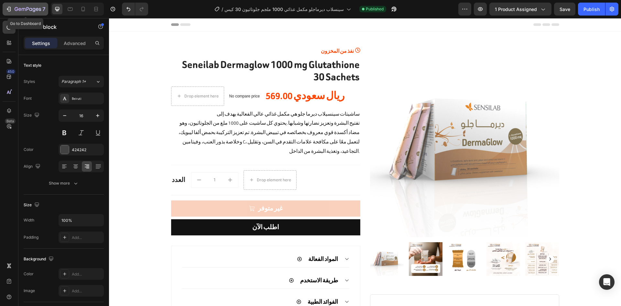
click at [30, 7] on icon "button" at bounding box center [28, 10] width 27 height 6
